Goal: Navigation & Orientation: Understand site structure

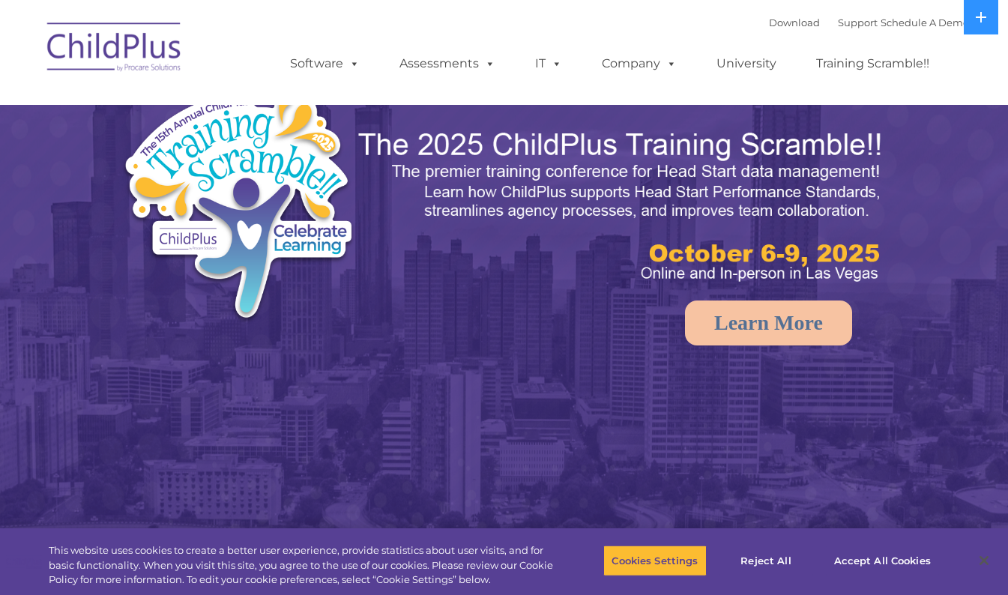
select select "MEDIUM"
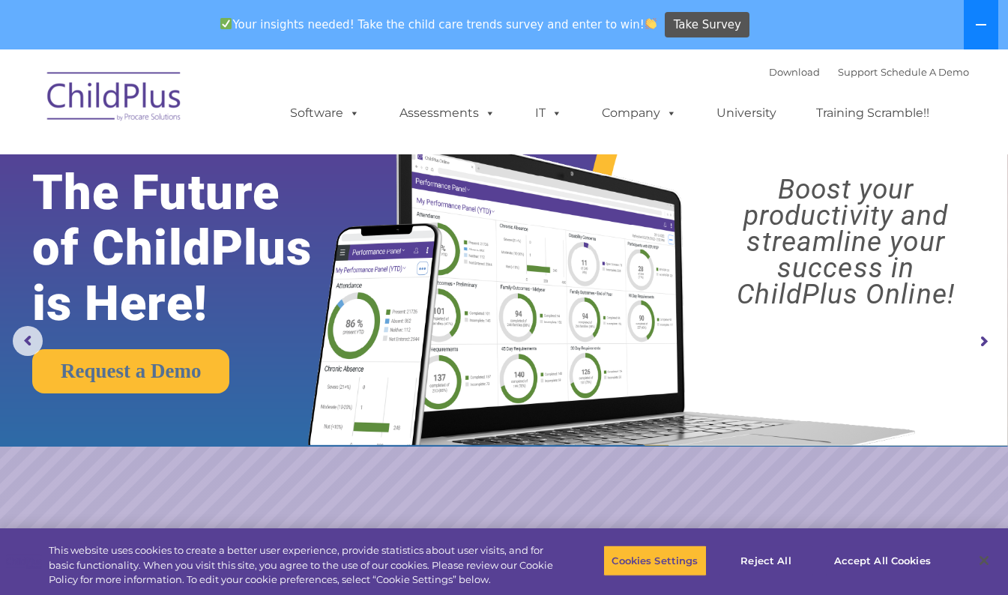
click at [976, 21] on icon at bounding box center [981, 25] width 12 height 12
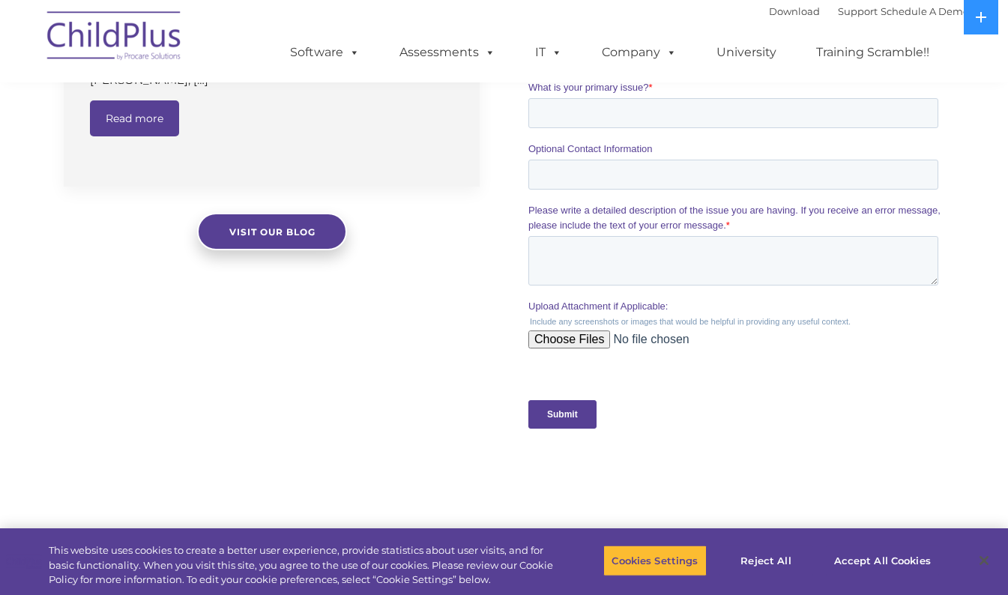
scroll to position [1587, 0]
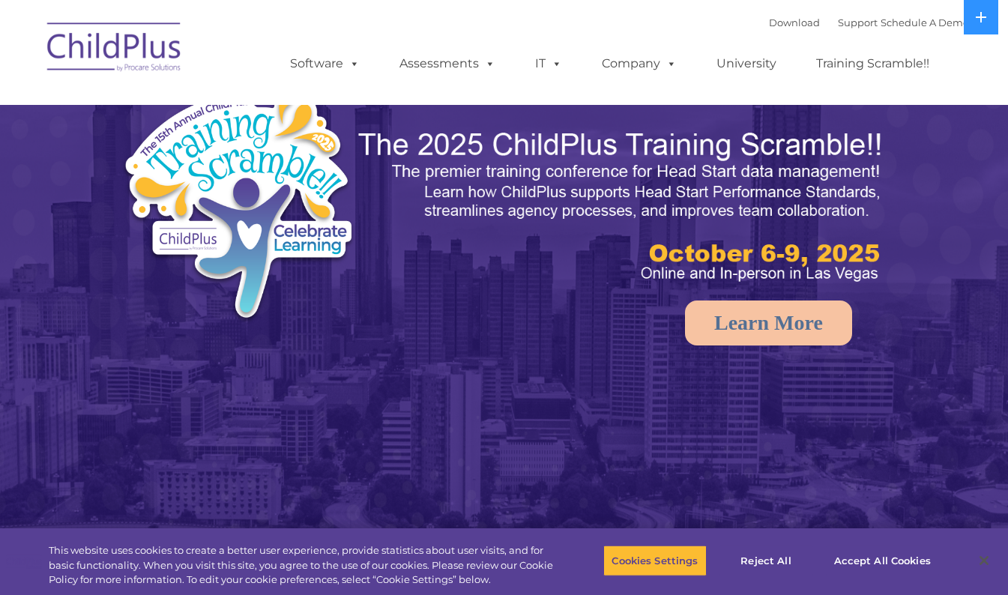
select select "MEDIUM"
click at [976, 295] on rs-arrow at bounding box center [983, 292] width 30 height 30
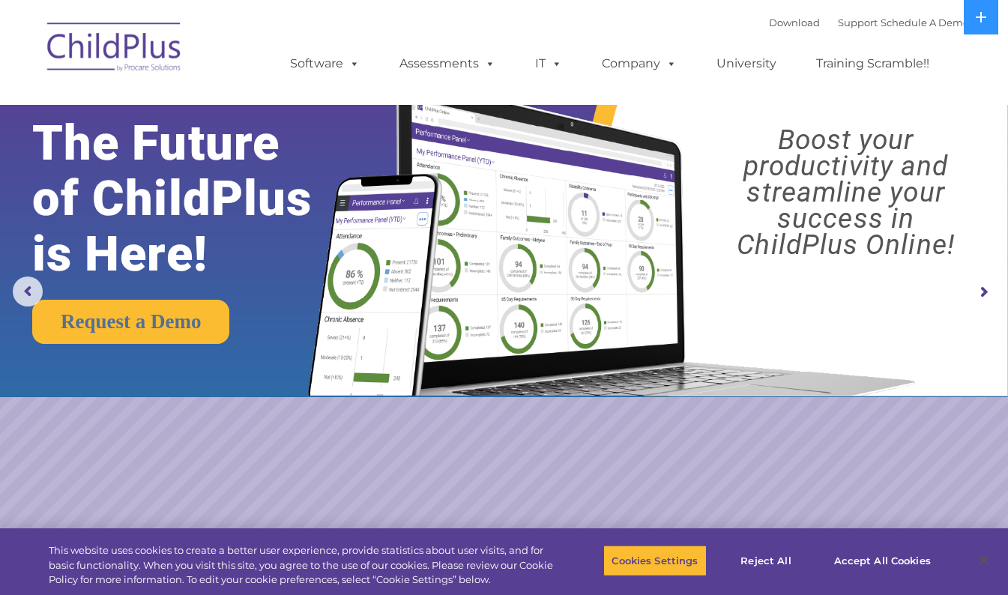
click at [976, 295] on rs-arrow at bounding box center [983, 292] width 30 height 30
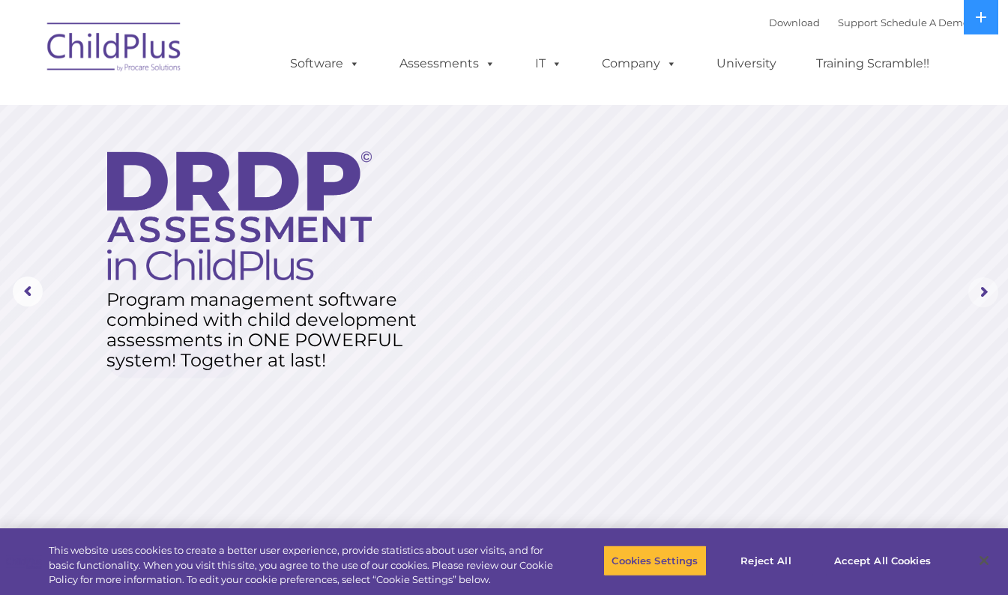
click at [976, 295] on rs-arrow at bounding box center [983, 292] width 30 height 30
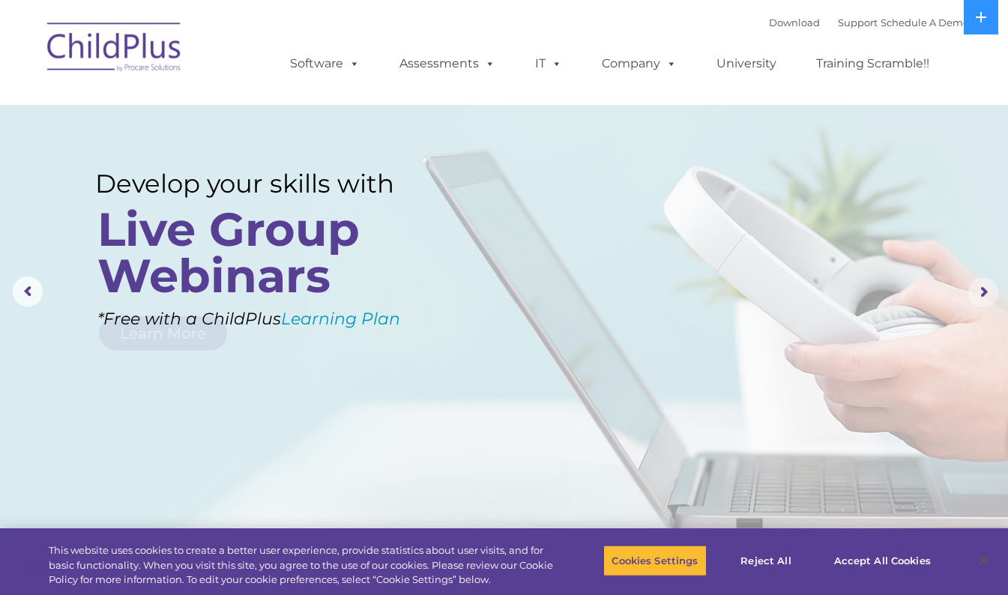
click at [976, 295] on rs-arrow at bounding box center [983, 292] width 30 height 30
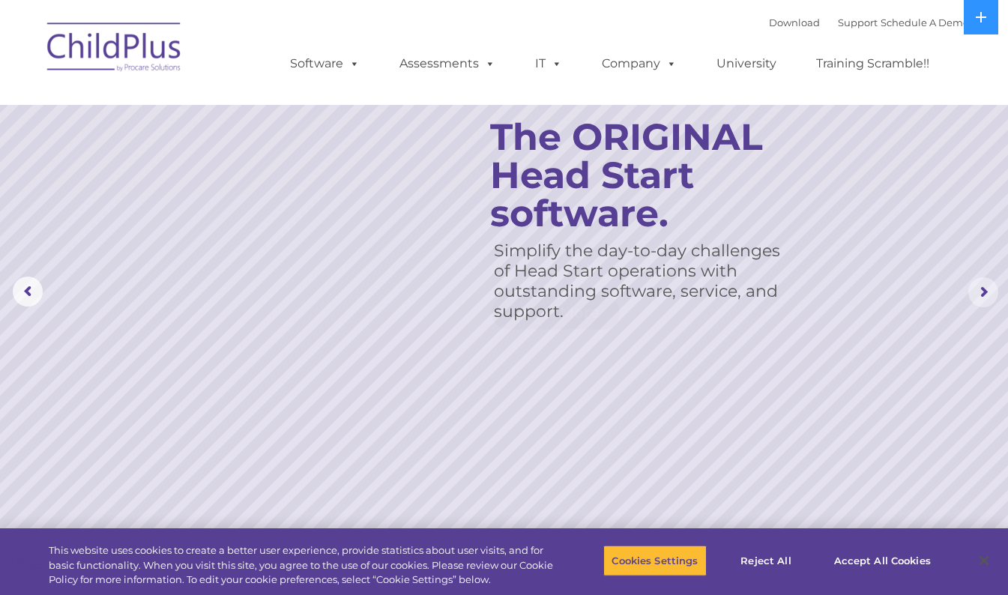
click at [976, 295] on rs-arrow at bounding box center [983, 292] width 30 height 30
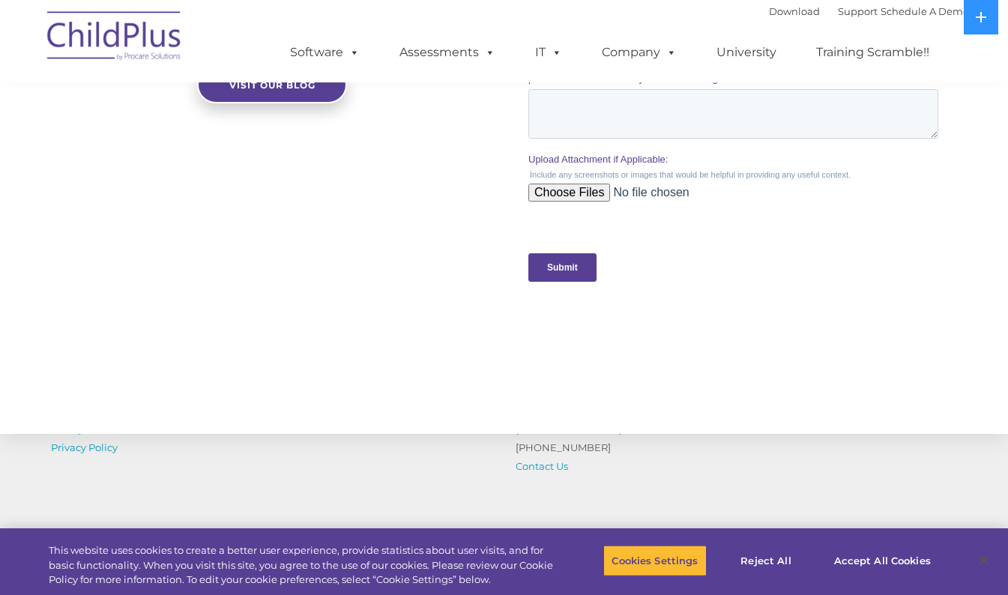
scroll to position [1458, 0]
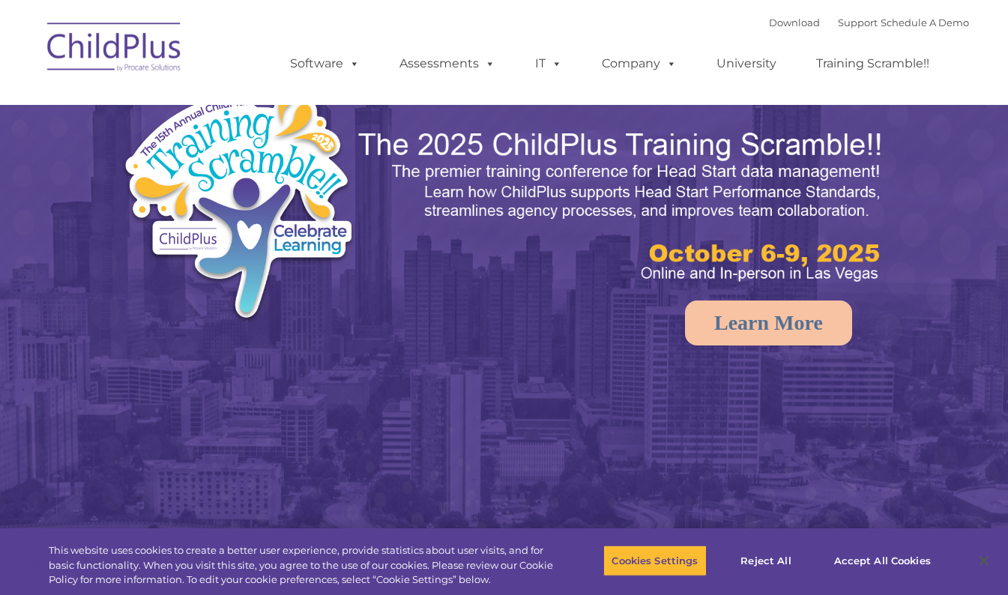
select select "MEDIUM"
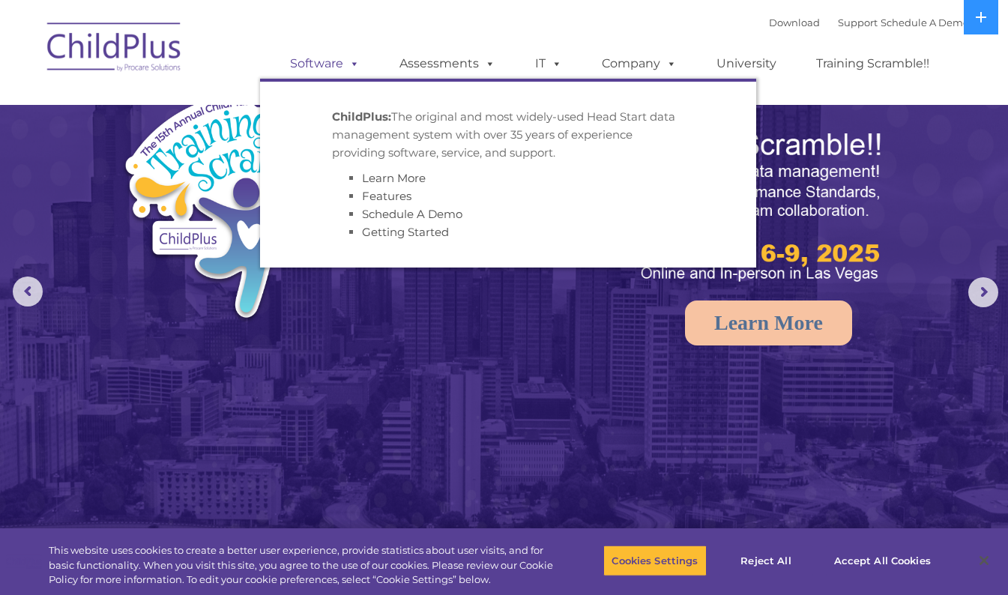
click at [355, 64] on span at bounding box center [351, 63] width 16 height 14
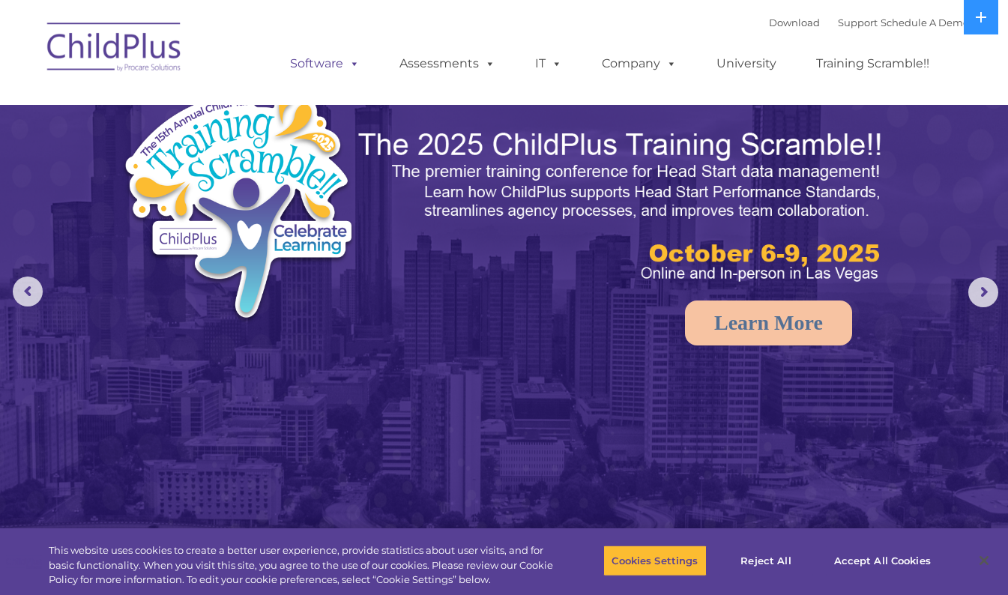
click at [355, 64] on span at bounding box center [351, 63] width 16 height 14
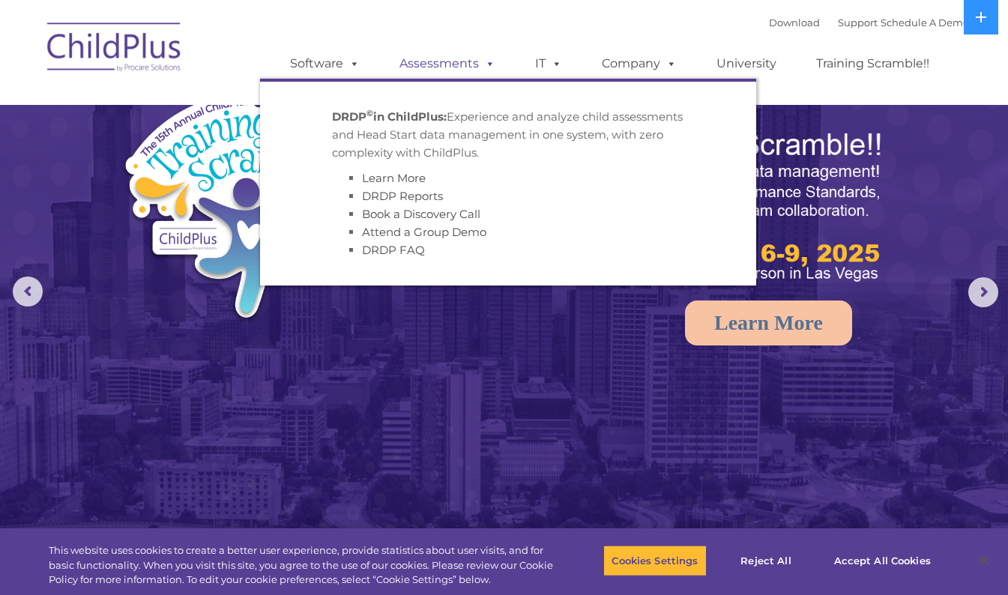
click at [479, 63] on span at bounding box center [487, 63] width 16 height 14
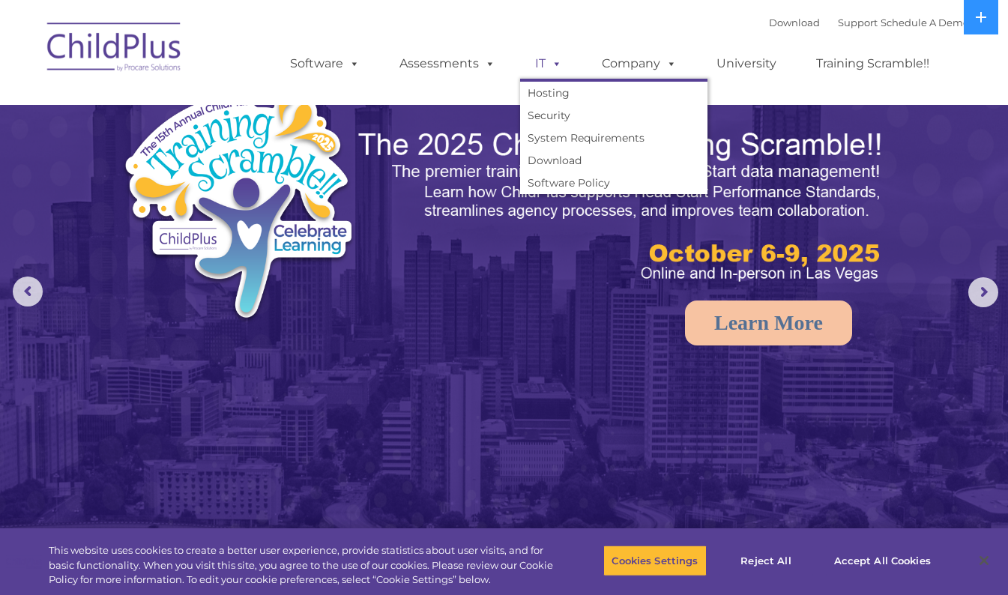
click at [548, 59] on span at bounding box center [554, 63] width 16 height 14
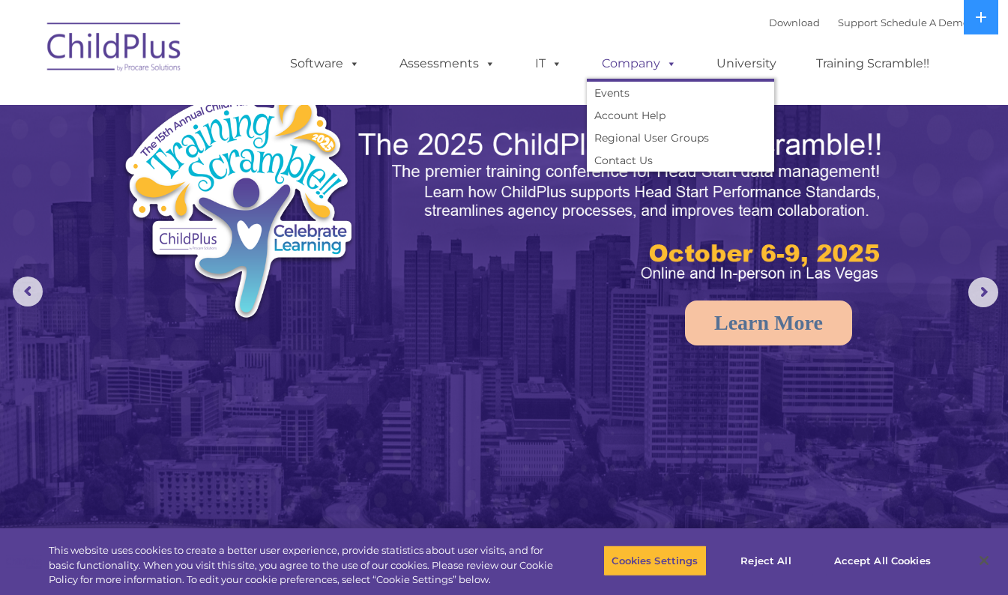
click at [635, 55] on link "Company" at bounding box center [639, 64] width 105 height 30
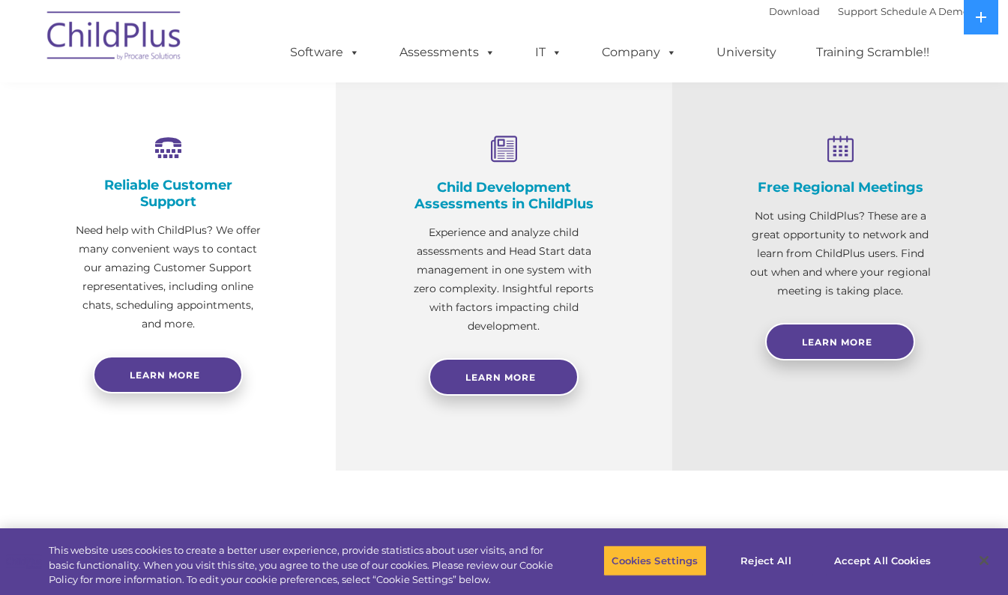
scroll to position [536, 0]
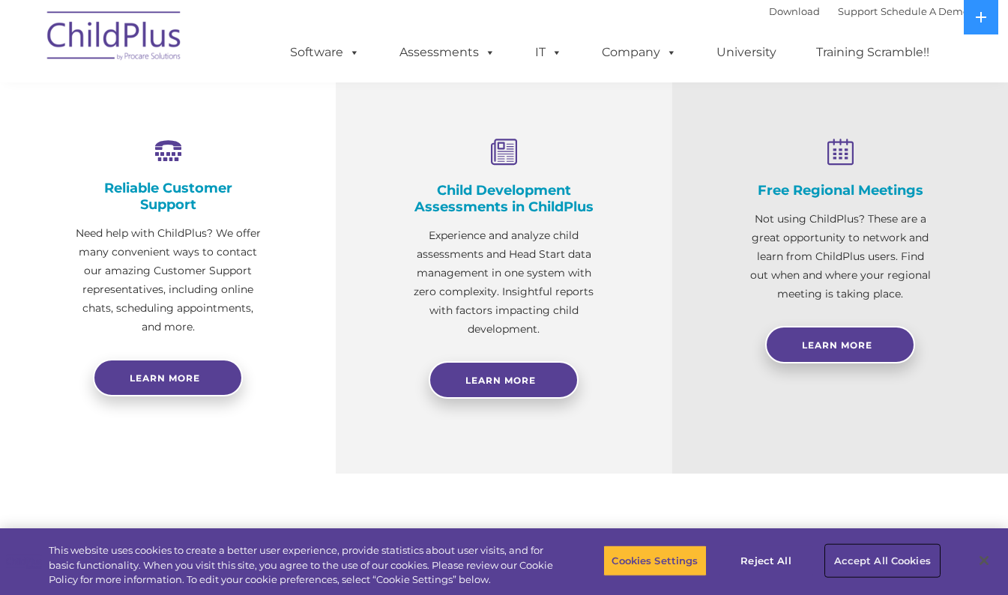
click at [874, 555] on button "Accept All Cookies" at bounding box center [882, 560] width 113 height 31
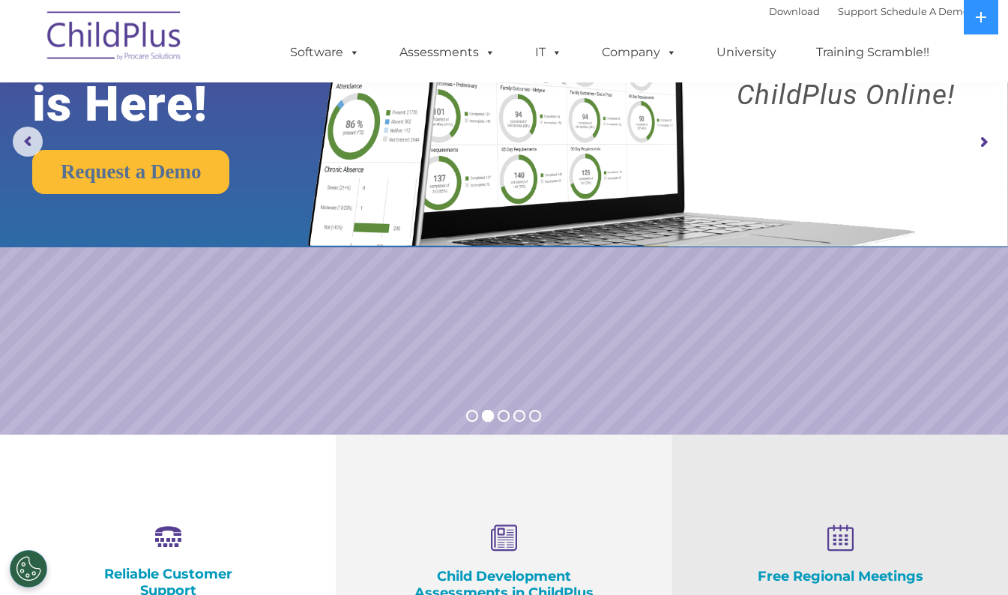
scroll to position [137, 0]
